Goal: Information Seeking & Learning: Learn about a topic

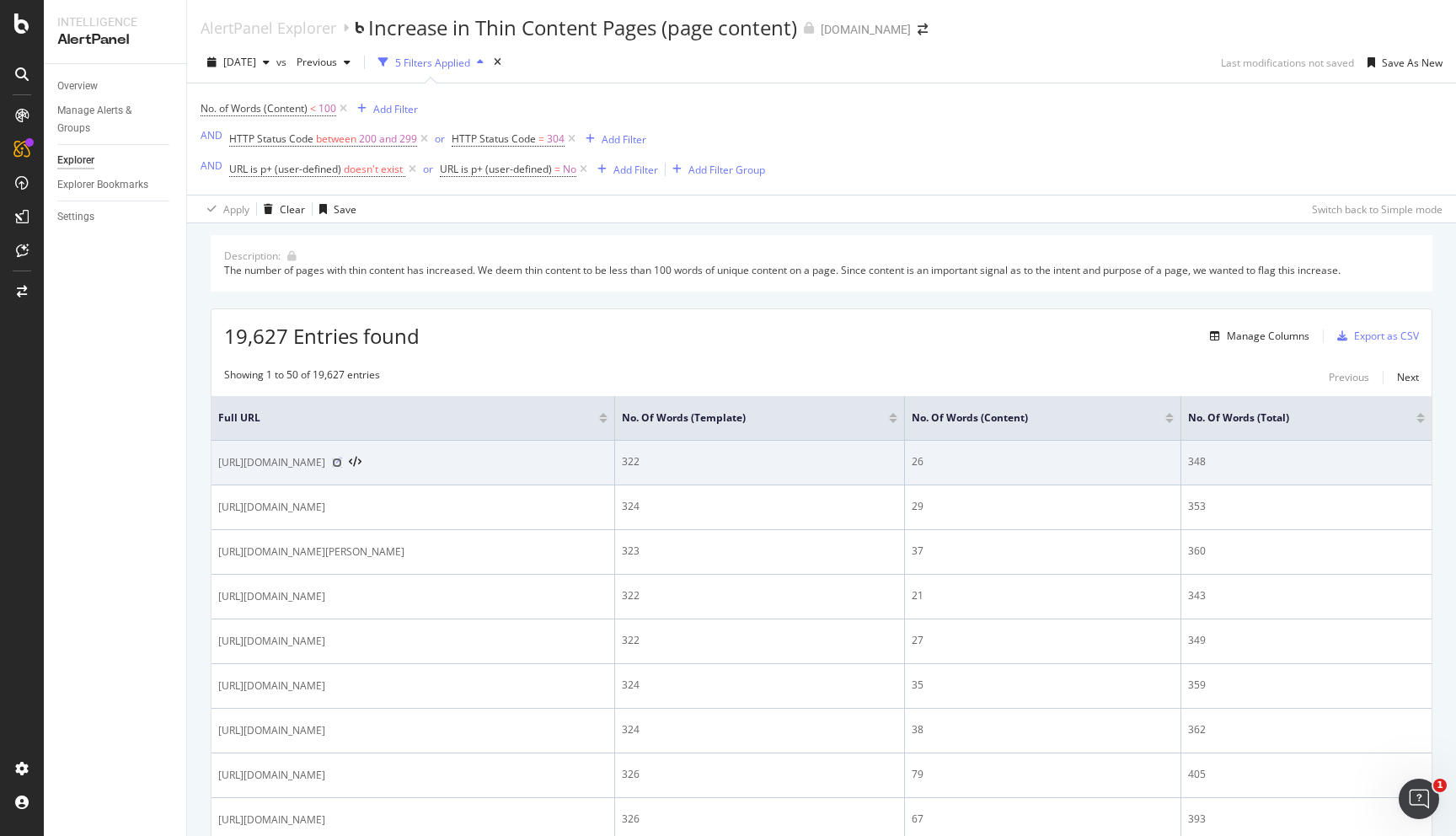
click at [342, 467] on icon at bounding box center [337, 463] width 10 height 10
drag, startPoint x: 631, startPoint y: 463, endPoint x: 219, endPoint y: 466, distance: 412.0
click at [219, 466] on span "[URL][DOMAIN_NAME]" at bounding box center [272, 462] width 107 height 17
copy span "[URL][DOMAIN_NAME]"
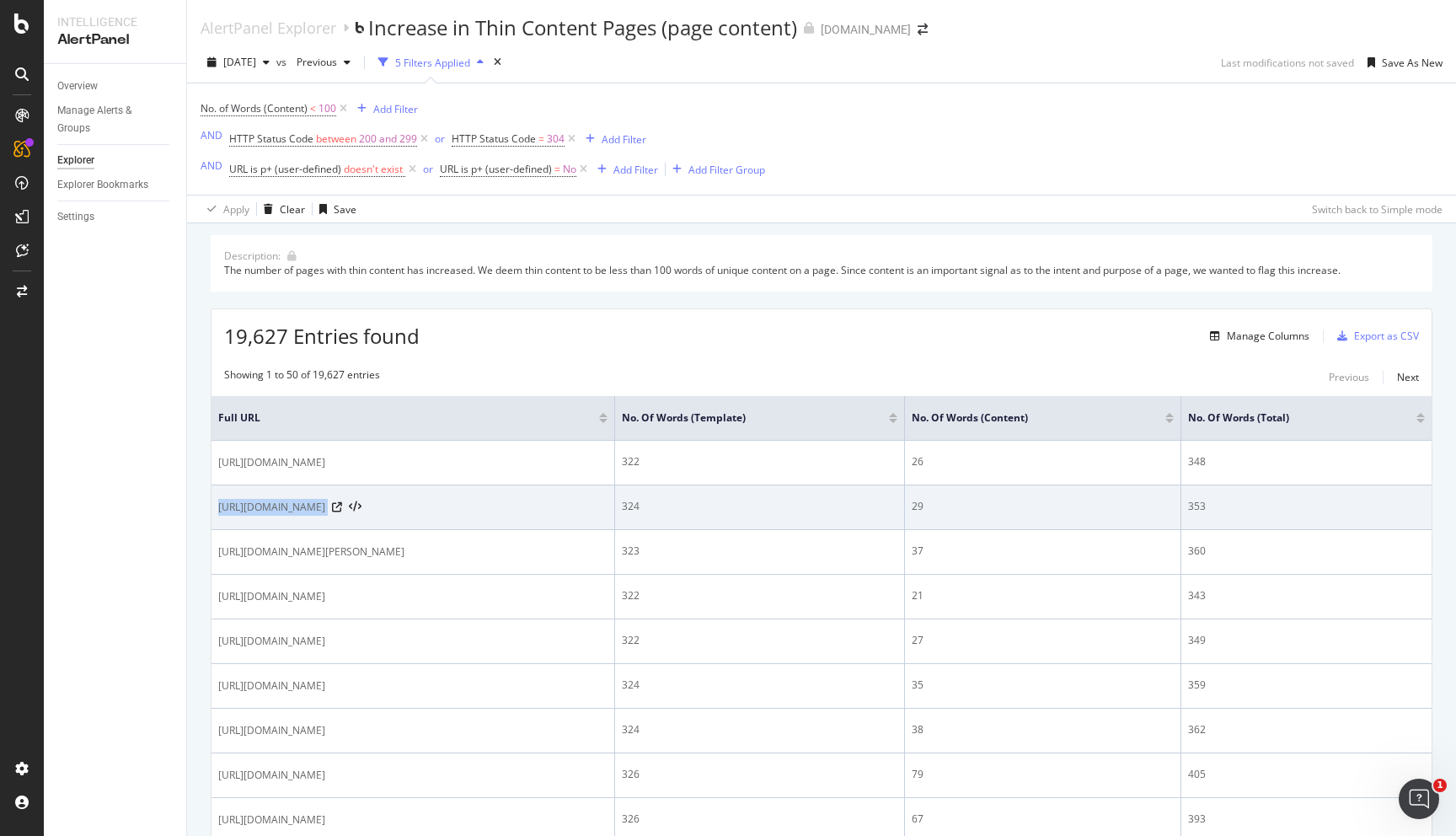
drag, startPoint x: 689, startPoint y: 508, endPoint x: 214, endPoint y: 514, distance: 475.0
click at [214, 514] on td "[URL][DOMAIN_NAME]" at bounding box center [413, 508] width 403 height 45
copy div "[URL][DOMAIN_NAME]"
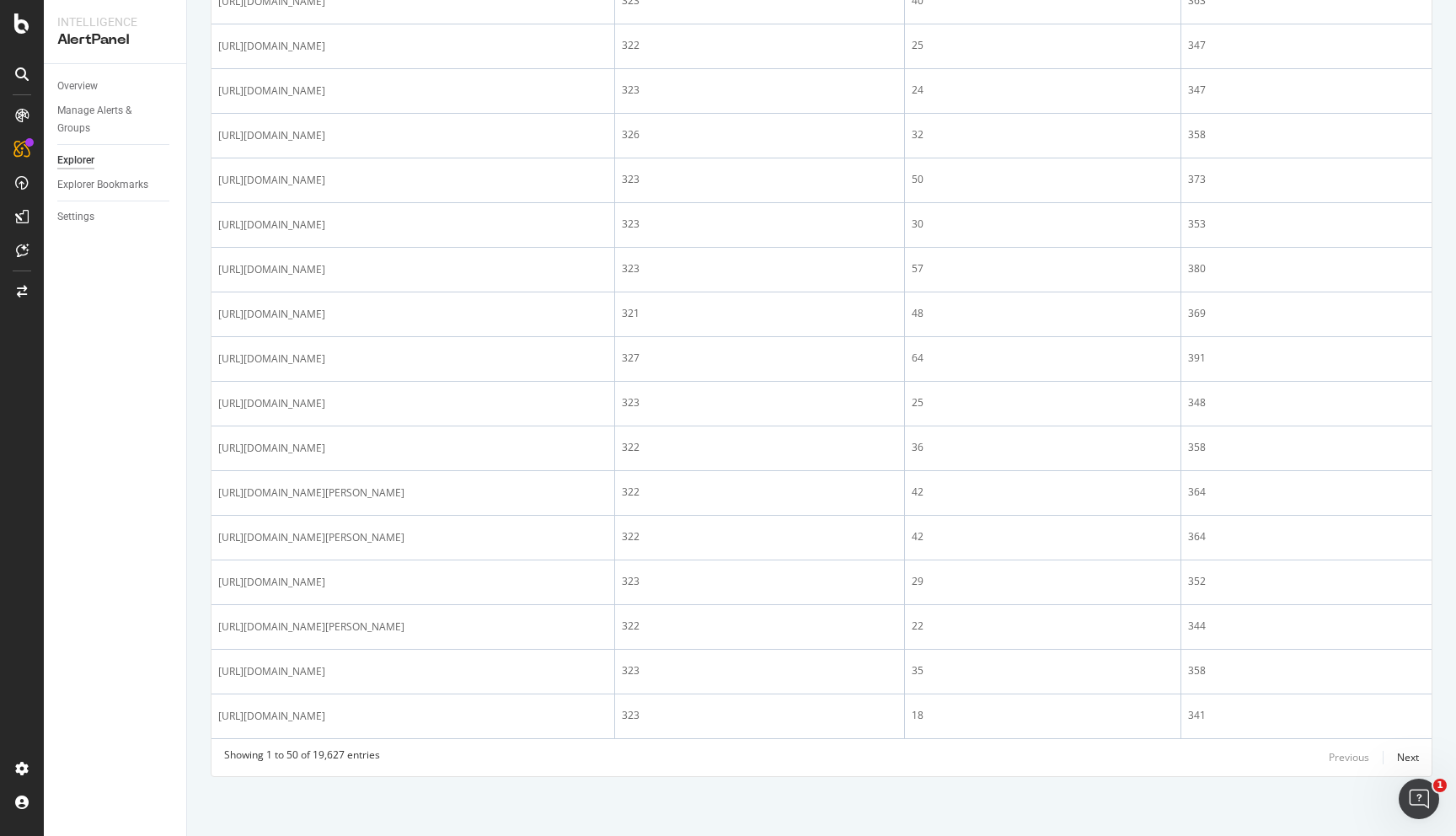
scroll to position [2138, 0]
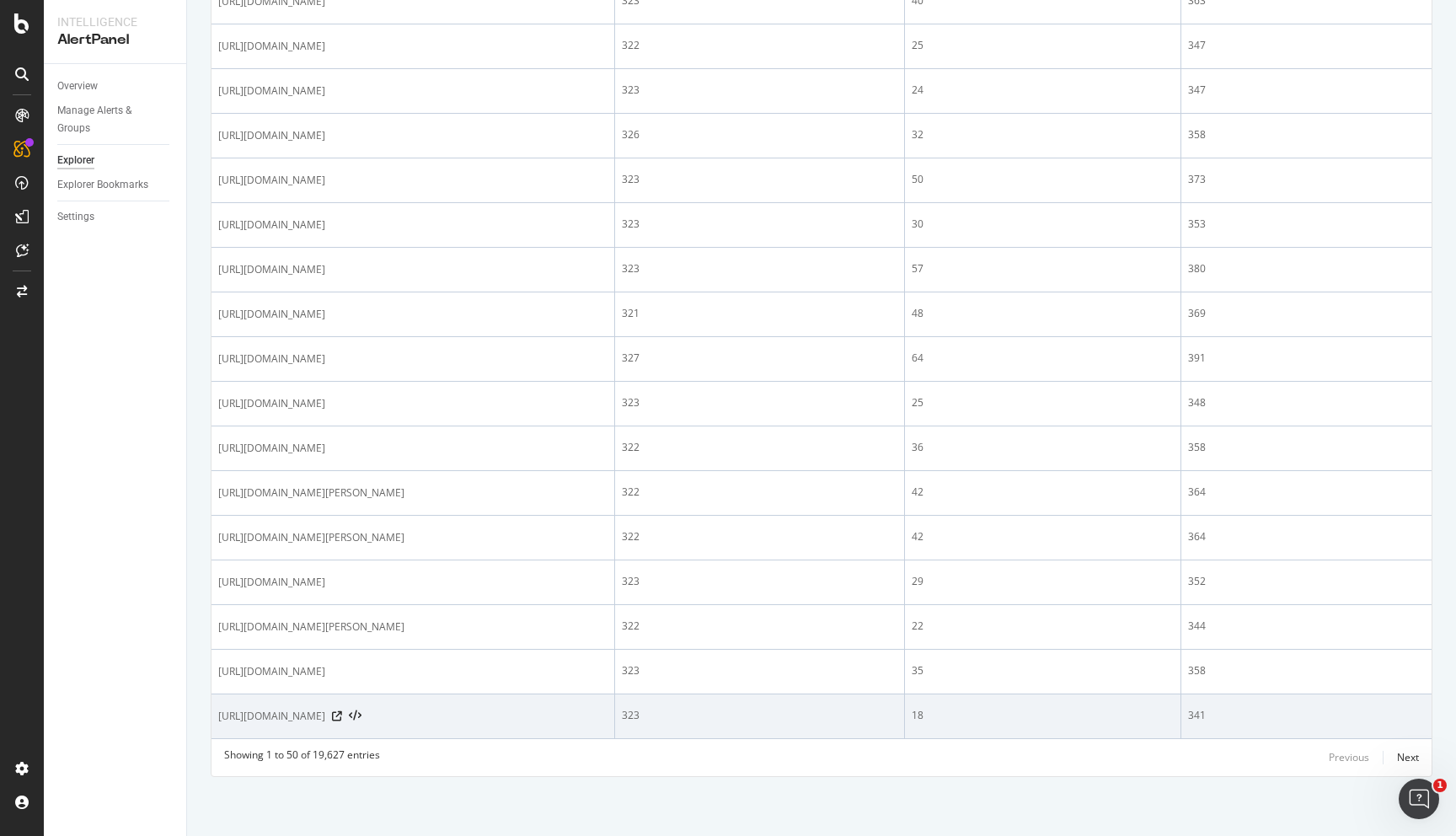
drag, startPoint x: 622, startPoint y: 718, endPoint x: 214, endPoint y: 711, distance: 408.1
click at [214, 711] on td "[URL][DOMAIN_NAME]" at bounding box center [413, 717] width 403 height 45
copy span "[URL][DOMAIN_NAME]"
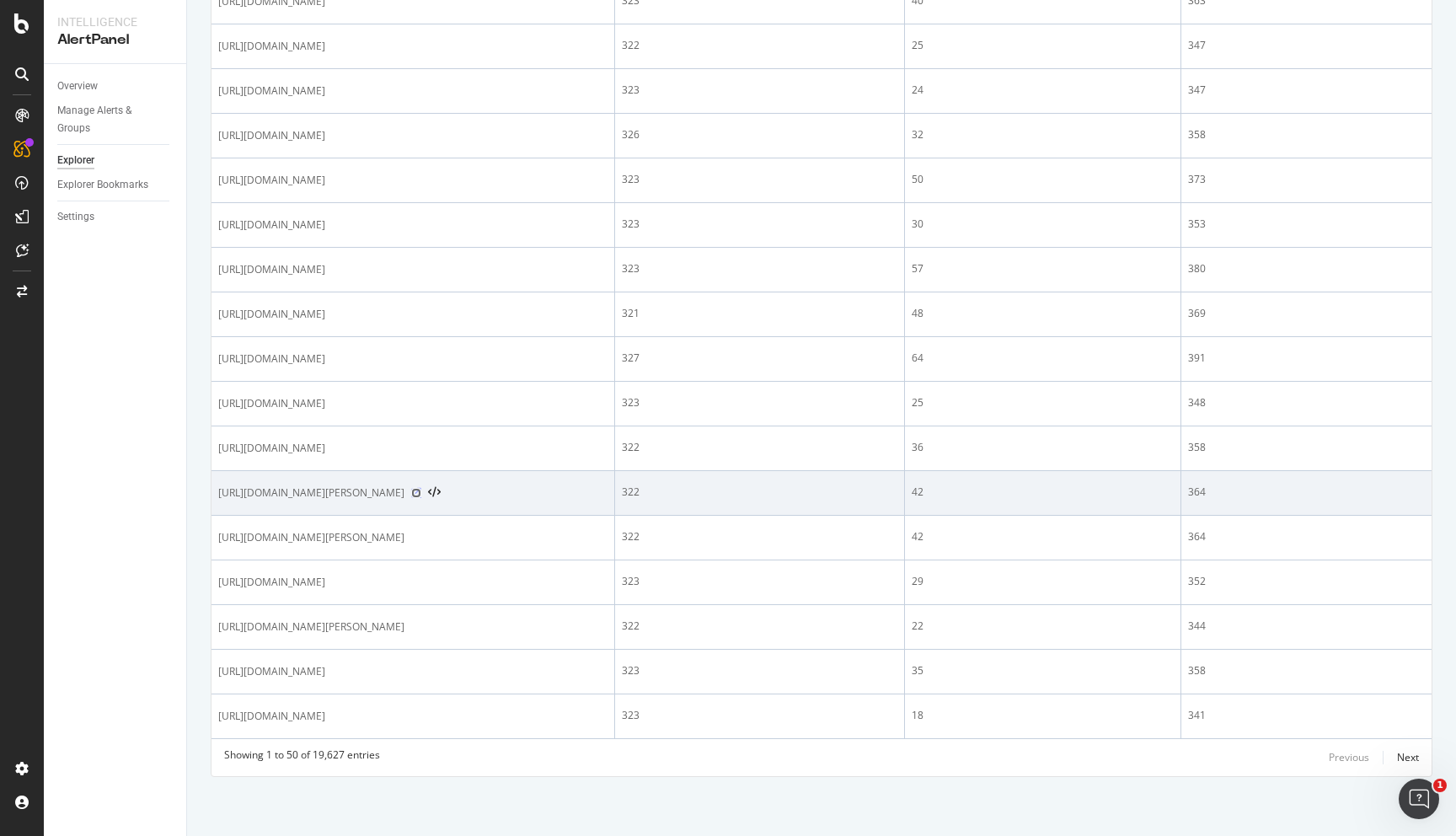
click at [421, 494] on icon at bounding box center [416, 493] width 10 height 10
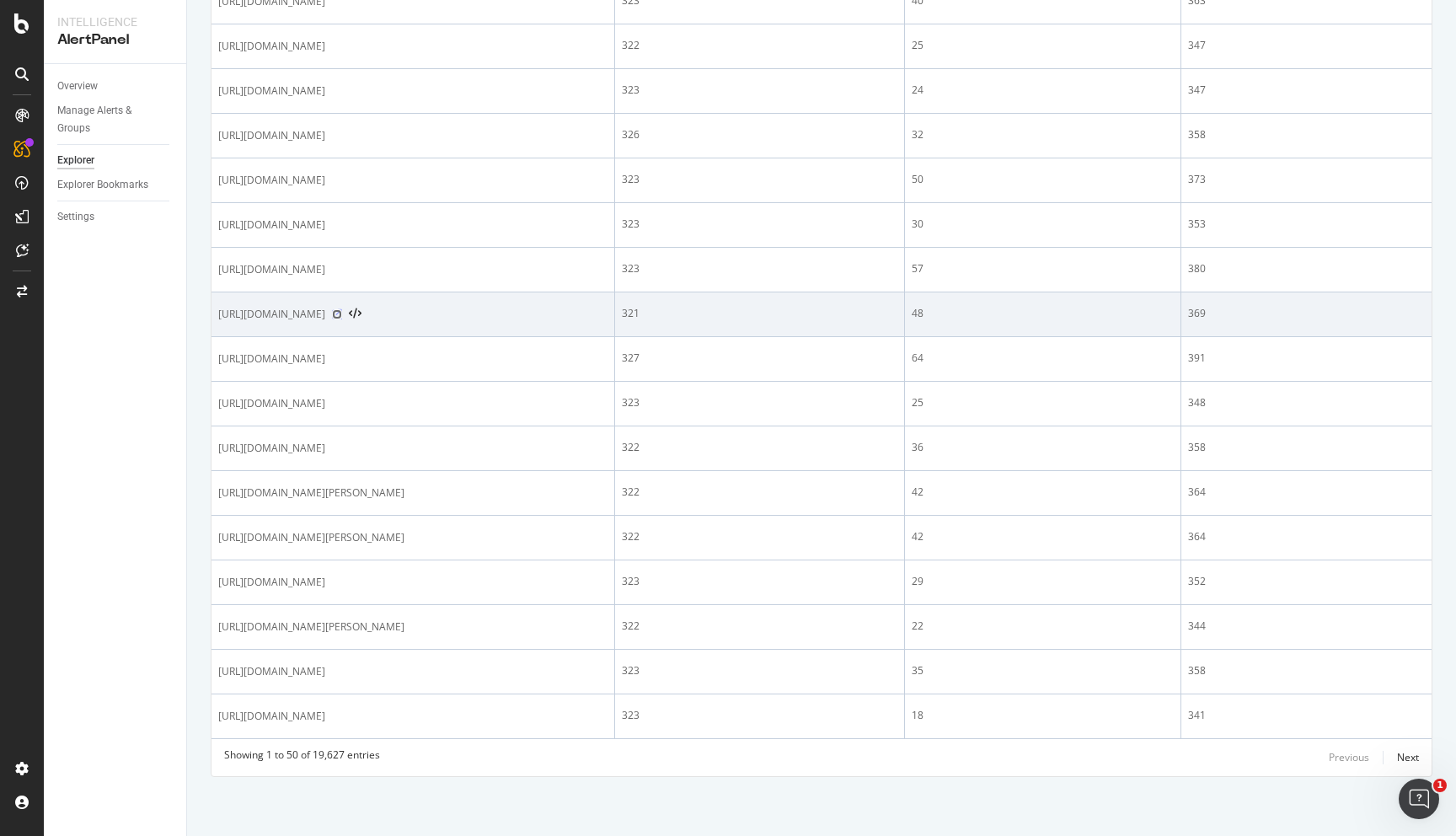
click at [342, 310] on icon at bounding box center [337, 314] width 10 height 10
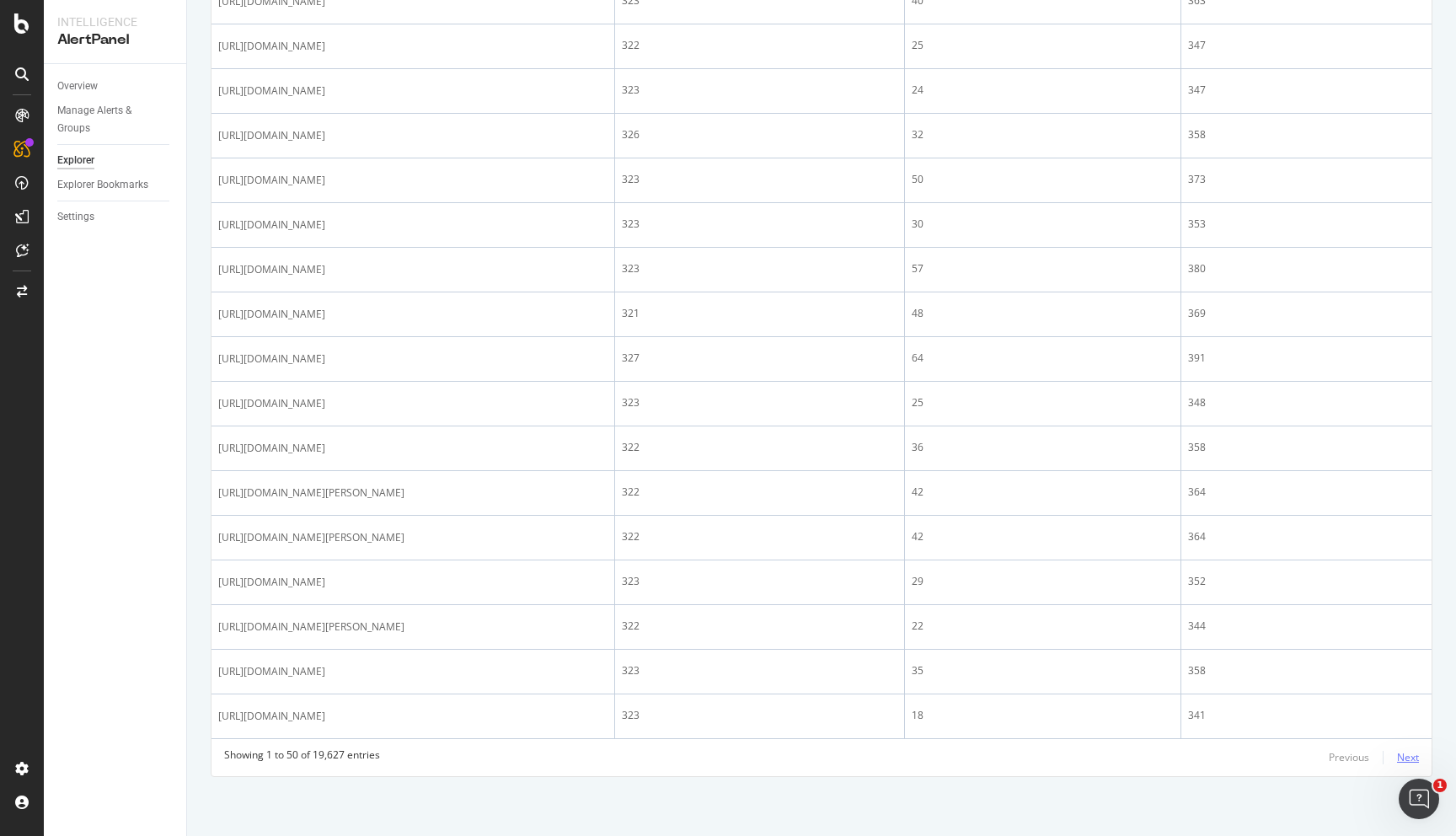
click at [1399, 762] on div "Next" at bounding box center [1408, 757] width 21 height 15
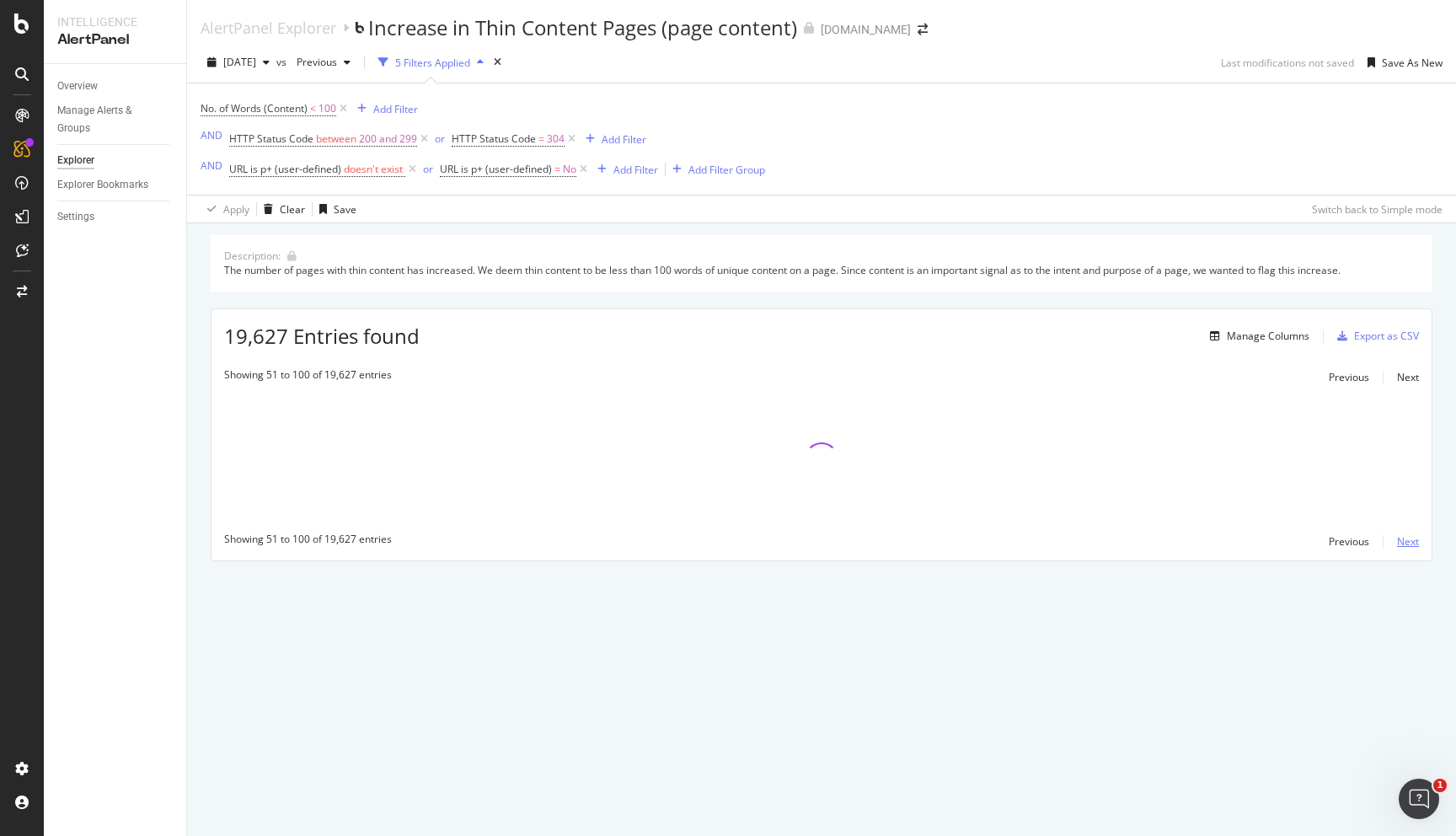
scroll to position [0, 0]
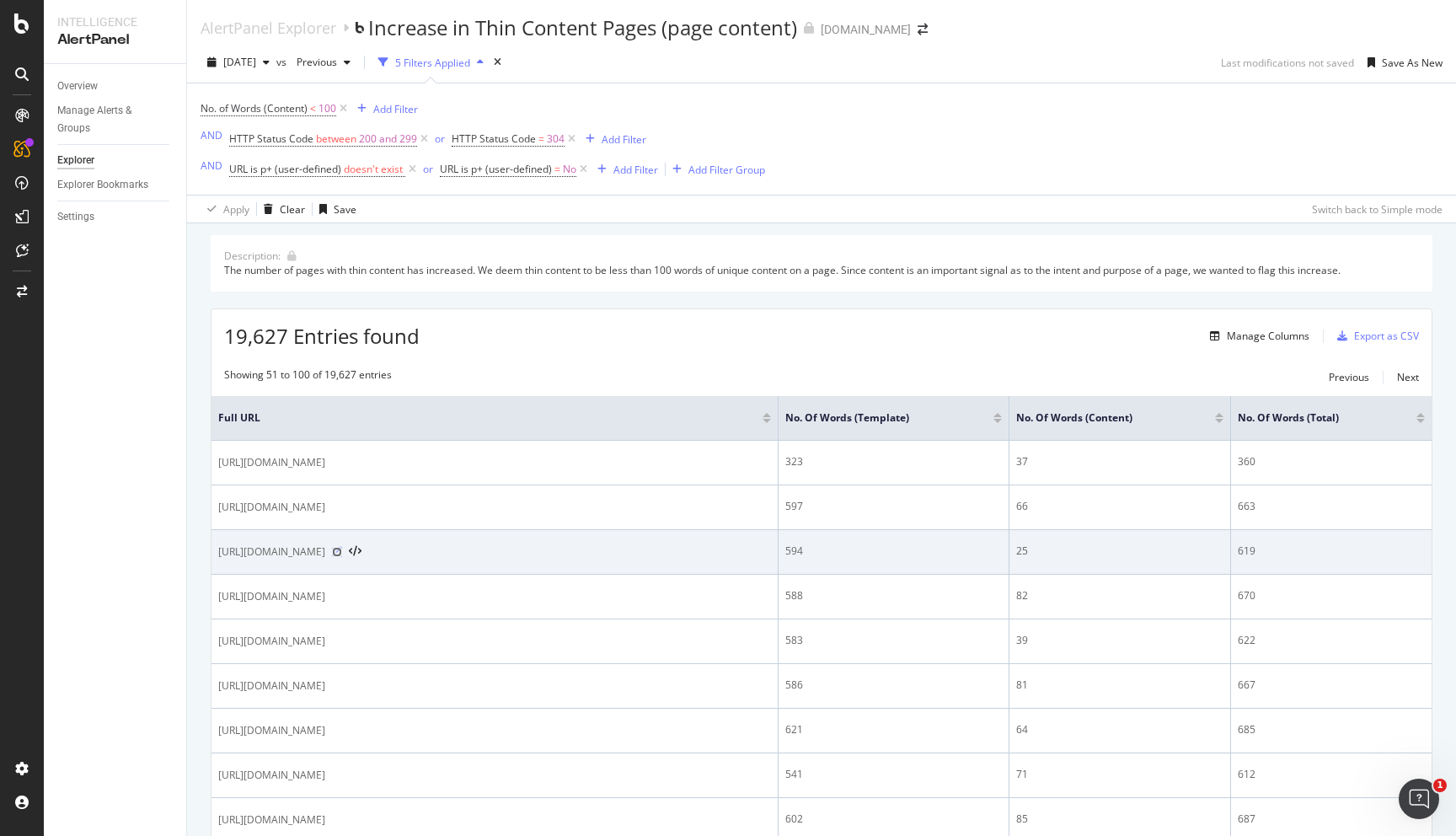
click at [342, 552] on icon at bounding box center [337, 552] width 10 height 10
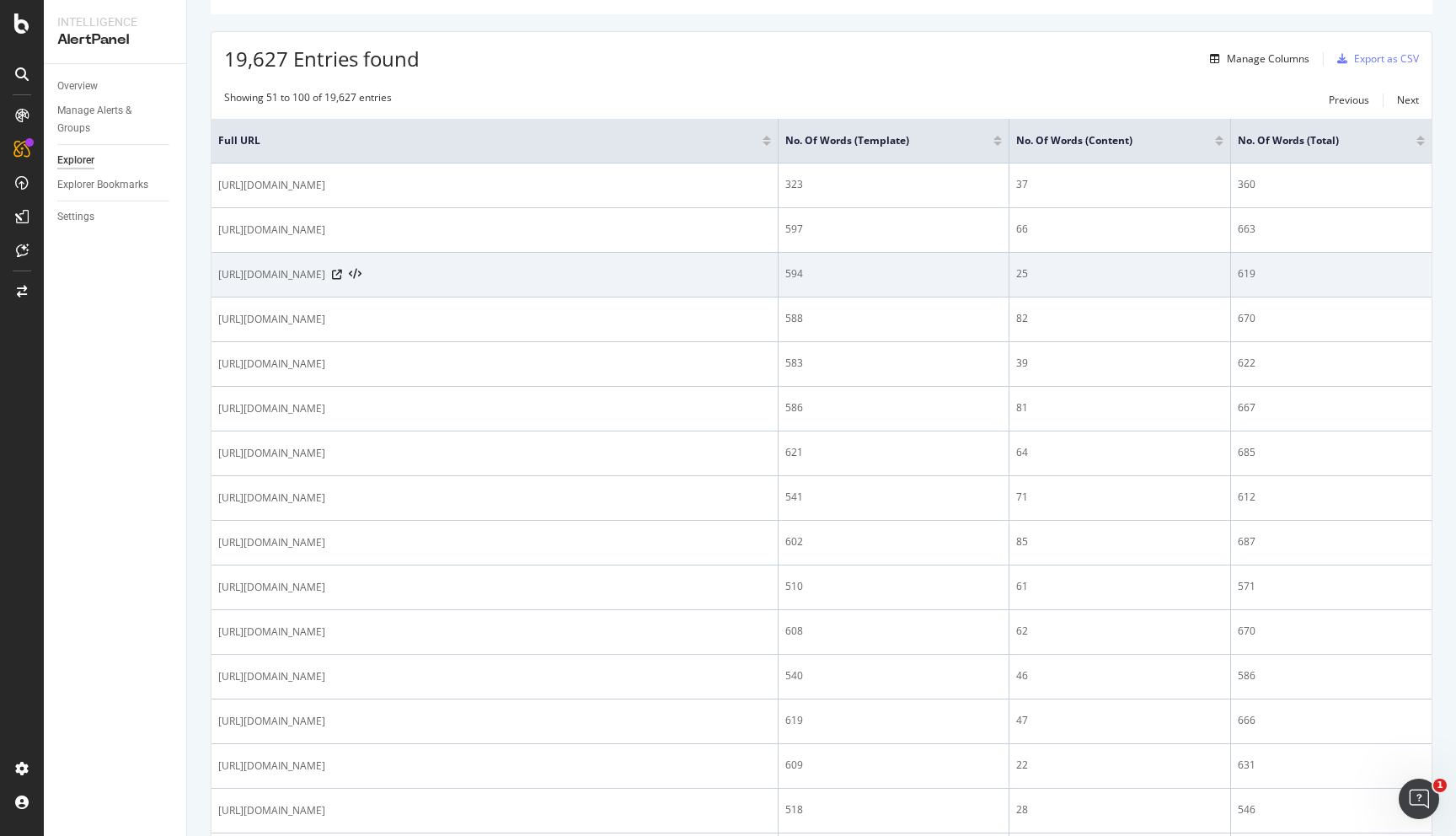
scroll to position [674, 0]
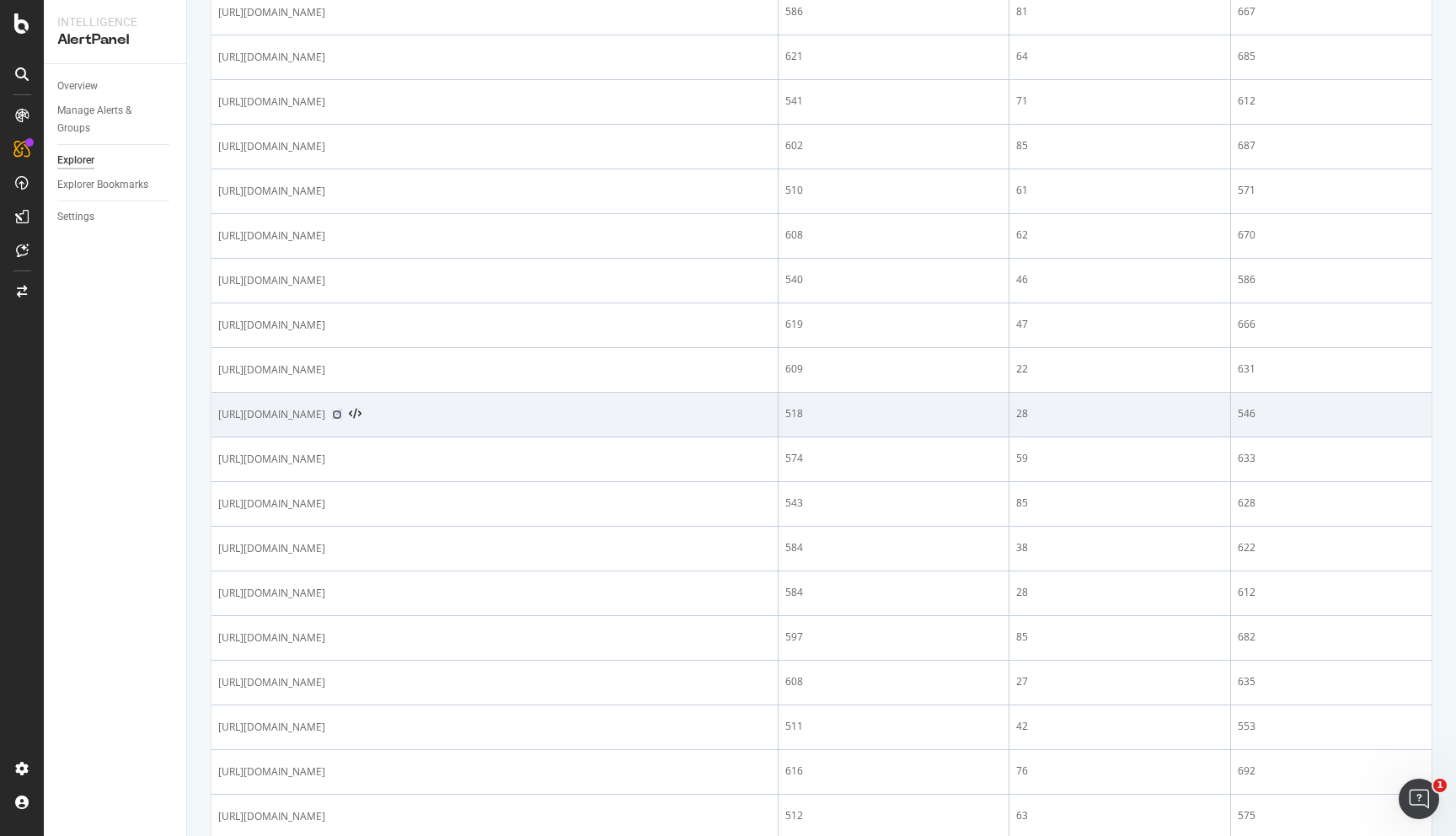
click at [342, 420] on icon at bounding box center [337, 414] width 10 height 10
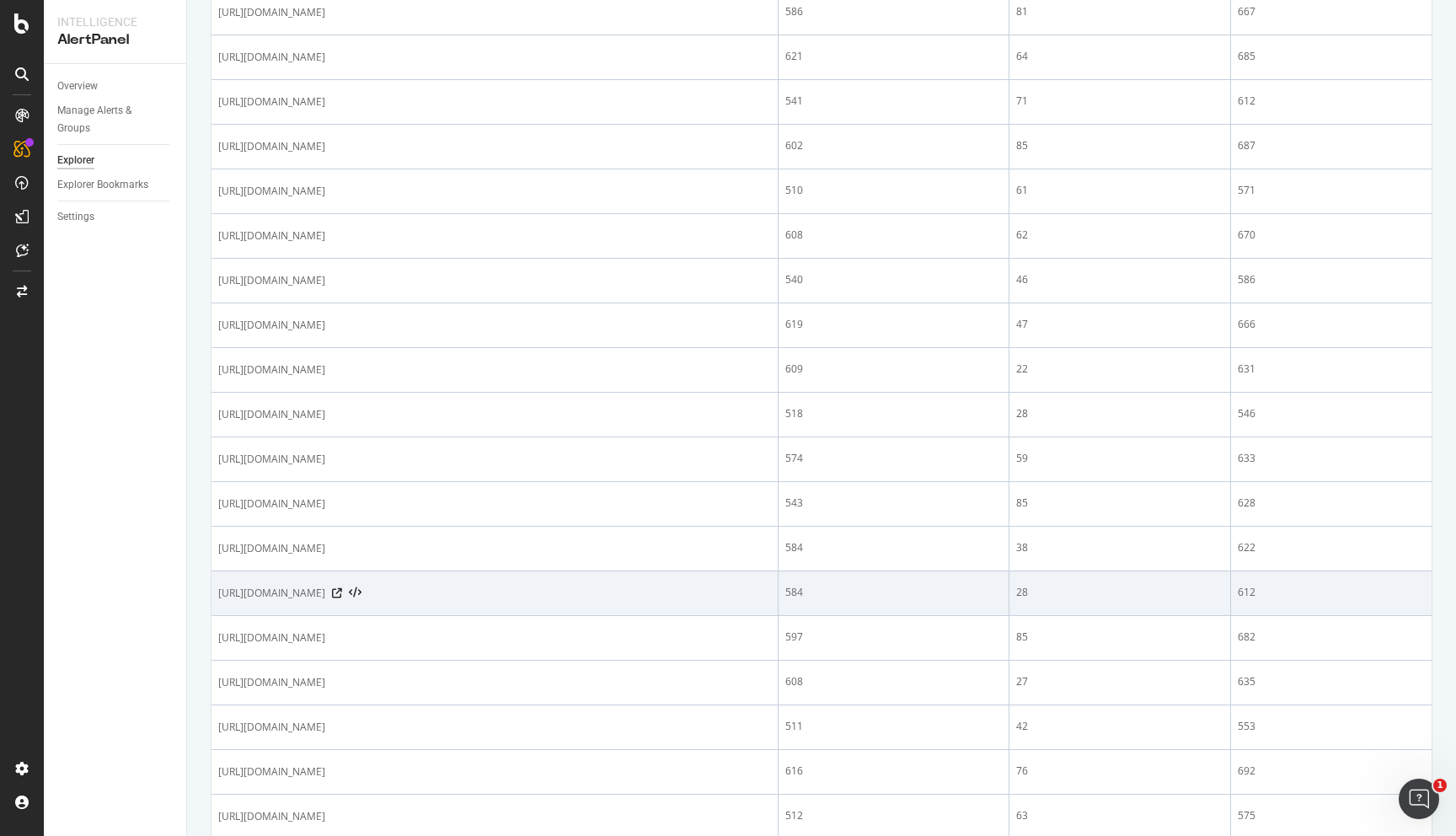
scroll to position [895, 0]
